Goal: Task Accomplishment & Management: Use online tool/utility

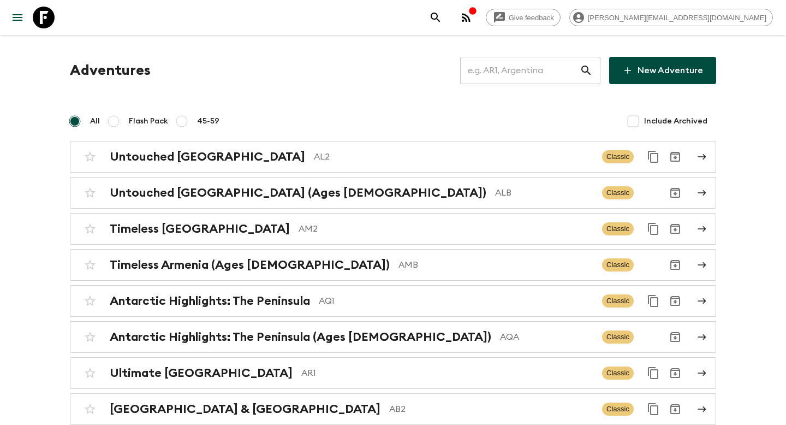
click at [528, 75] on input "text" at bounding box center [520, 70] width 120 height 31
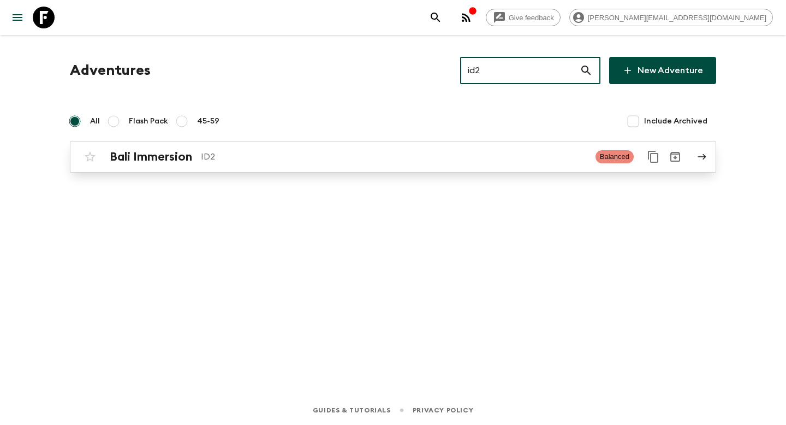
type input "id2"
click at [351, 162] on p "ID2" at bounding box center [394, 156] width 386 height 13
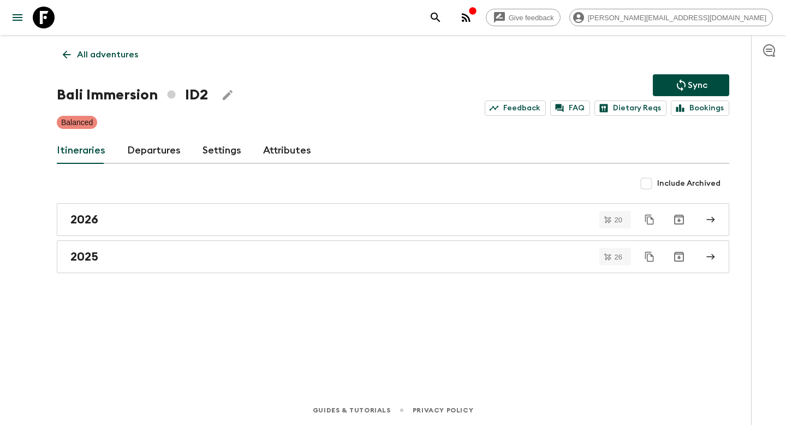
click at [147, 153] on link "Departures" at bounding box center [153, 151] width 53 height 26
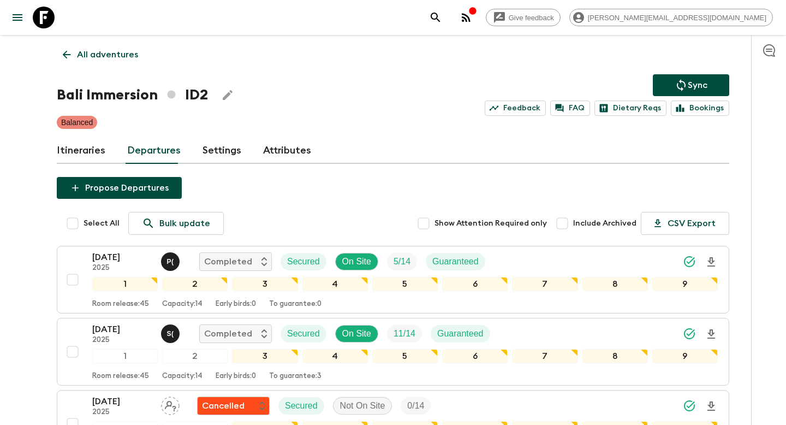
click at [94, 50] on p "All adventures" at bounding box center [107, 54] width 61 height 13
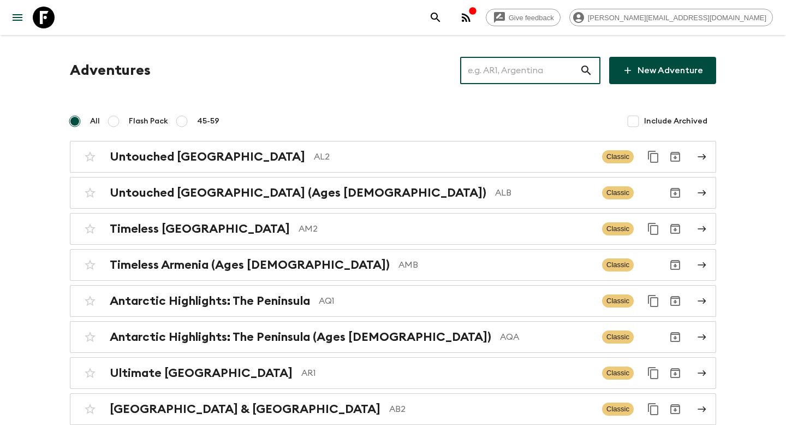
click at [506, 69] on input "text" at bounding box center [520, 70] width 120 height 31
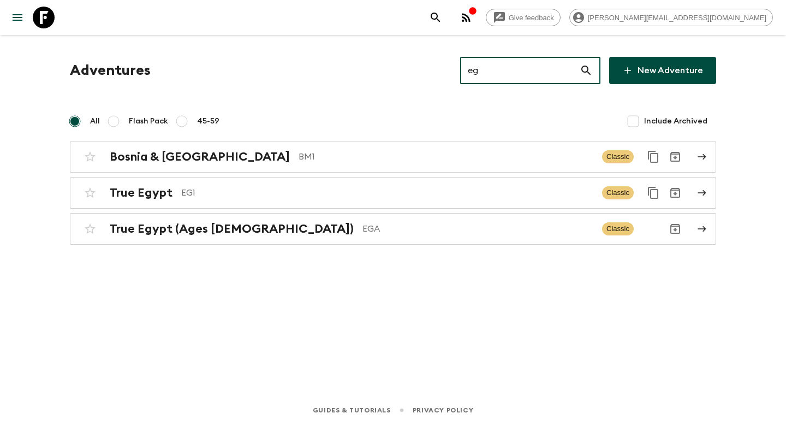
type input "ega"
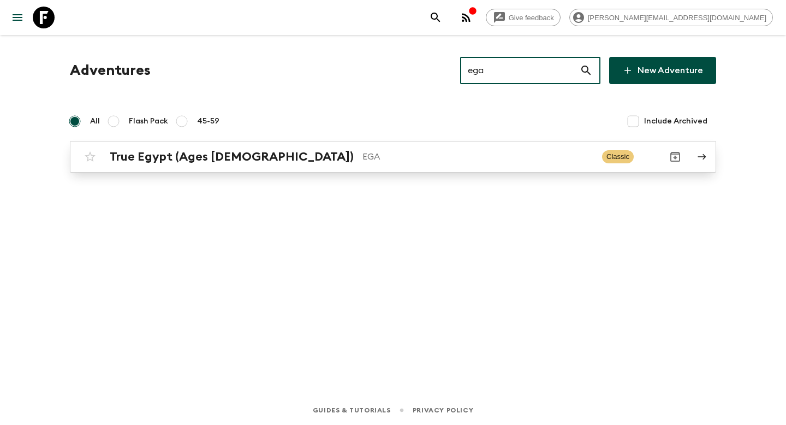
click at [362, 159] on p "EGA" at bounding box center [477, 156] width 231 height 13
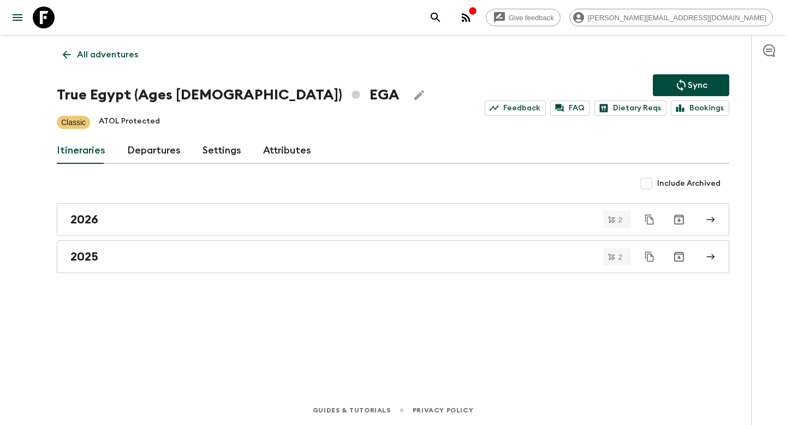
click at [131, 153] on link "Departures" at bounding box center [153, 151] width 53 height 26
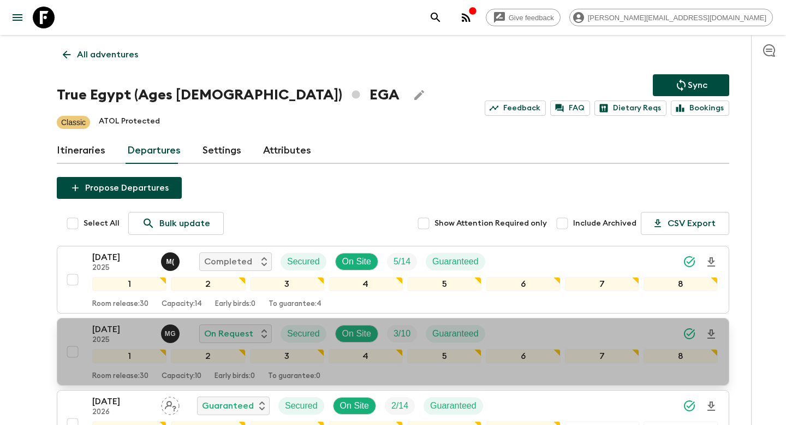
click at [576, 331] on div "[DATE] 2025 M G On Request Secured On Site 3 / 10 Guaranteed" at bounding box center [404, 334] width 625 height 22
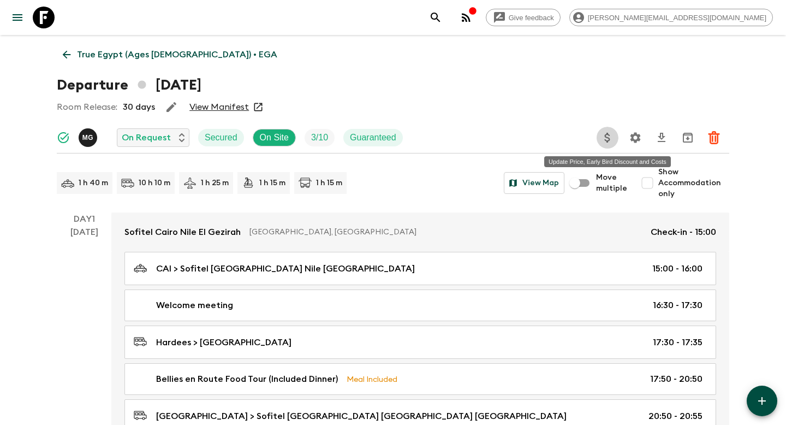
click at [609, 138] on icon "Update Price, Early Bird Discount and Costs" at bounding box center [606, 138] width 5 height 10
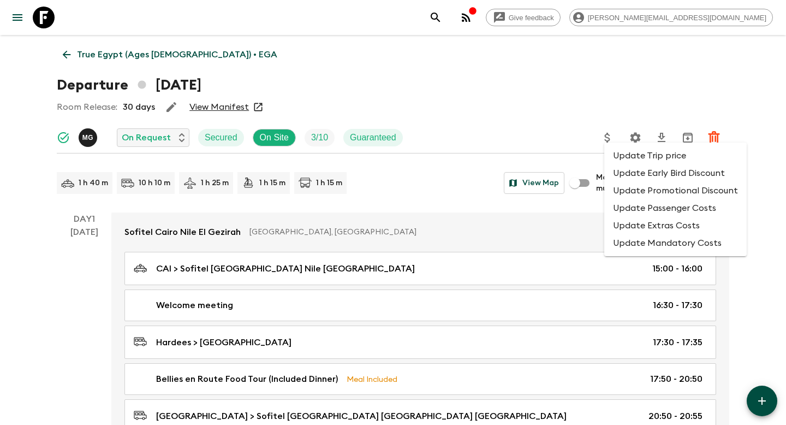
click at [624, 194] on li "Update Promotional Discount" at bounding box center [675, 190] width 142 height 17
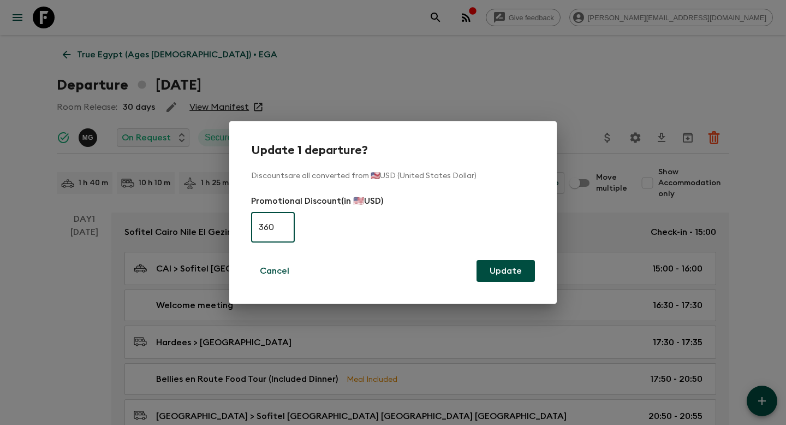
click at [283, 226] on input "360" at bounding box center [273, 227] width 44 height 31
type input "0"
click at [501, 272] on button "Update" at bounding box center [505, 271] width 58 height 22
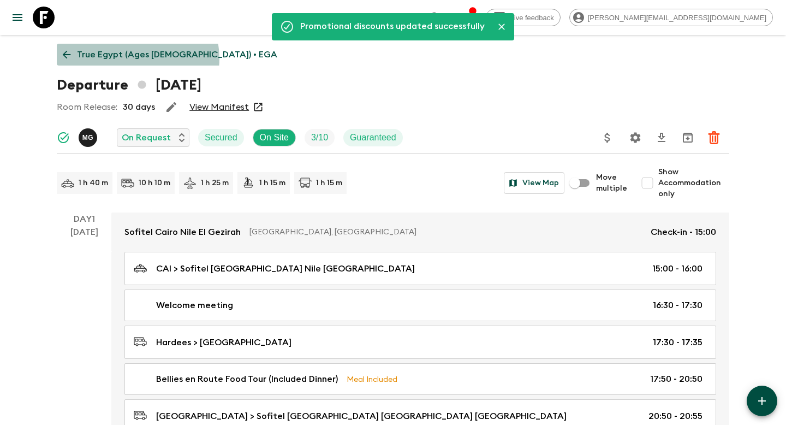
click at [137, 58] on p "True Egypt (Ages [DEMOGRAPHIC_DATA]) • EGA" at bounding box center [177, 54] width 200 height 13
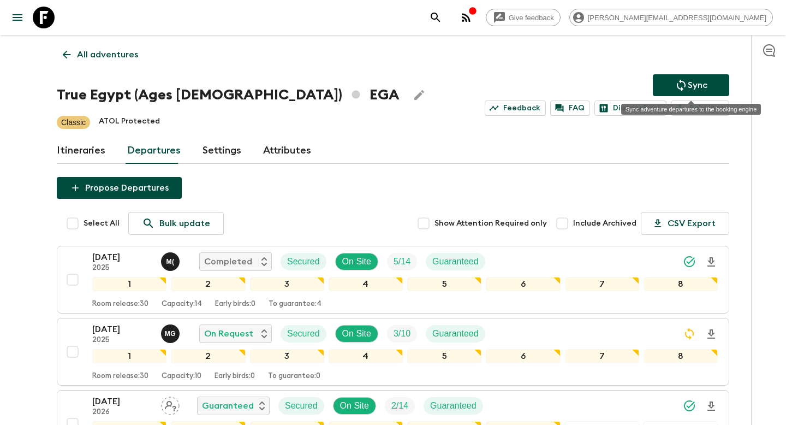
click at [681, 87] on icon "Sync adventure departures to the booking engine" at bounding box center [681, 85] width 13 height 13
click at [685, 82] on icon "Sync adventure departures to the booking engine" at bounding box center [681, 85] width 13 height 13
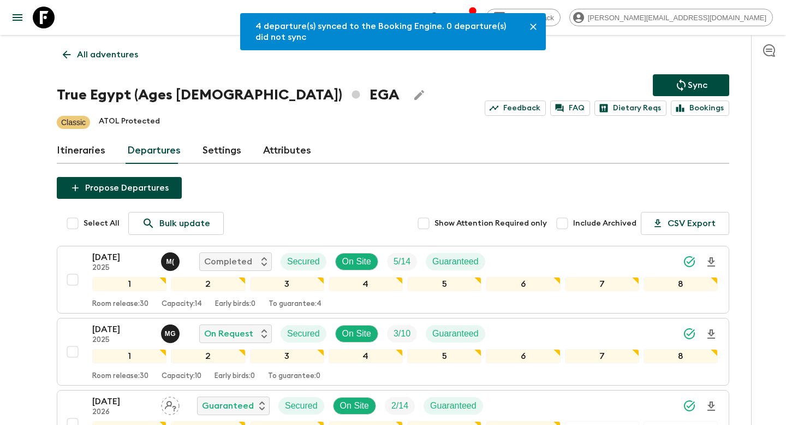
click at [106, 43] on div "4 departure(s) synced to the Booking Engine. 0 departure(s) did not sync All ad…" at bounding box center [393, 302] width 699 height 534
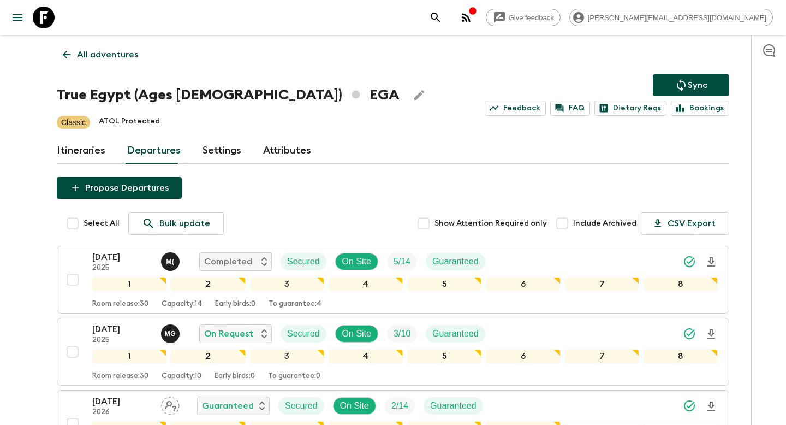
click at [101, 55] on p "All adventures" at bounding box center [107, 54] width 61 height 13
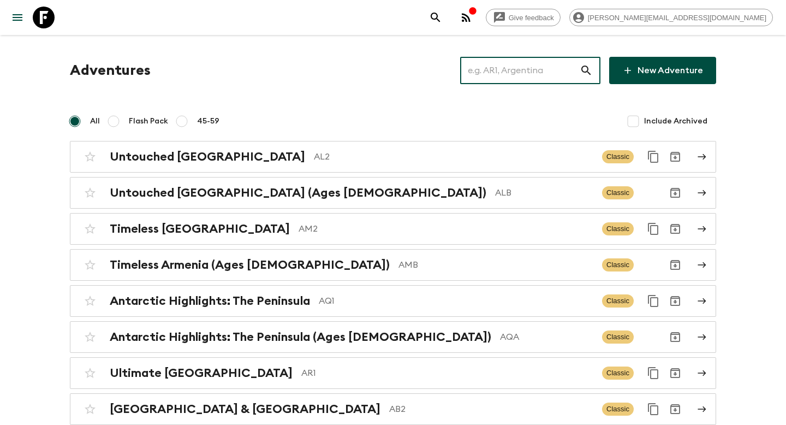
click at [540, 75] on input "text" at bounding box center [520, 70] width 120 height 31
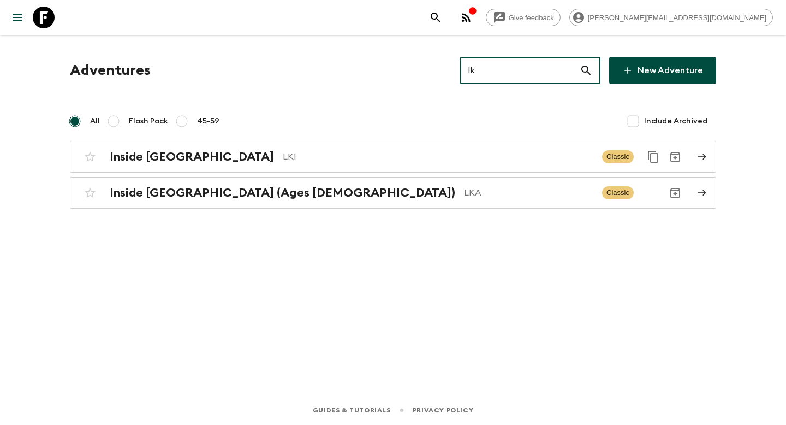
type input "lka"
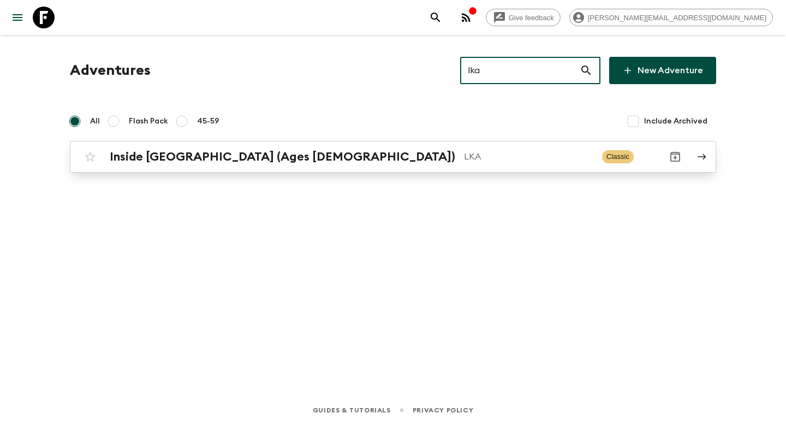
click at [380, 164] on div "Inside [GEOGRAPHIC_DATA] (Ages [DEMOGRAPHIC_DATA]) LKA Classic" at bounding box center [371, 157] width 585 height 22
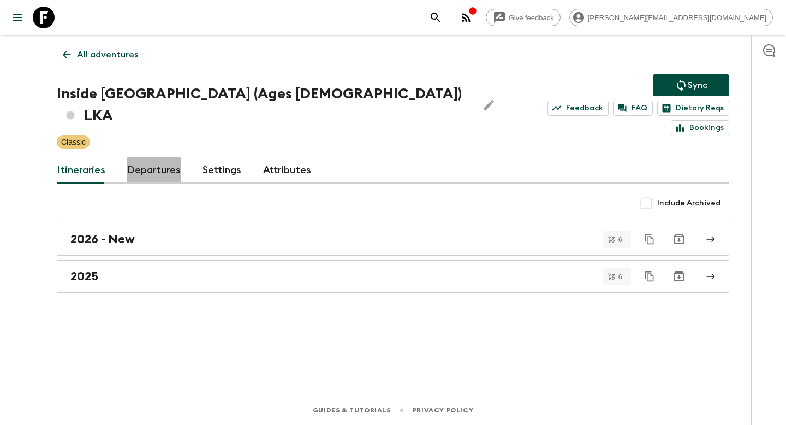
click at [151, 157] on link "Departures" at bounding box center [153, 170] width 53 height 26
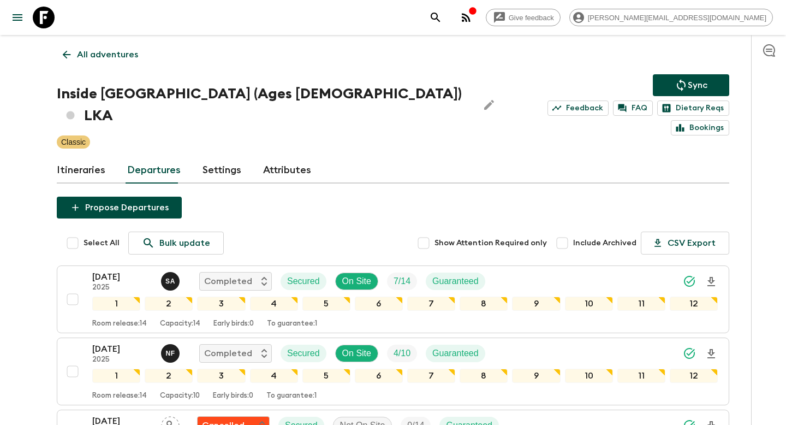
scroll to position [549, 0]
